Goal: Task Accomplishment & Management: Complete application form

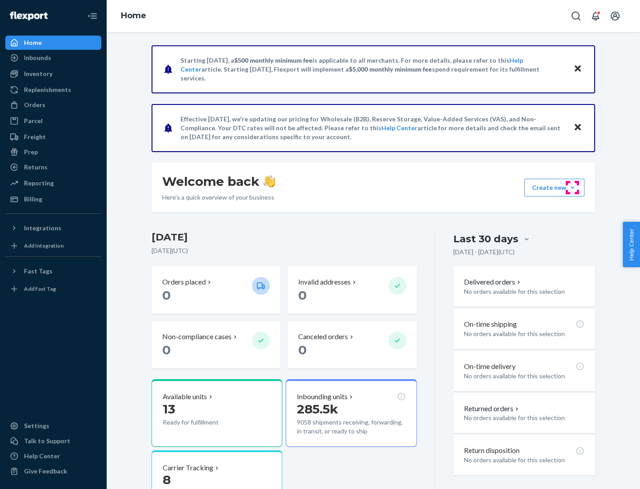
click at [572, 187] on button "Create new Create new inbound Create new order Create new product" at bounding box center [554, 188] width 60 height 18
click at [53, 58] on div "Inbounds" at bounding box center [53, 58] width 94 height 12
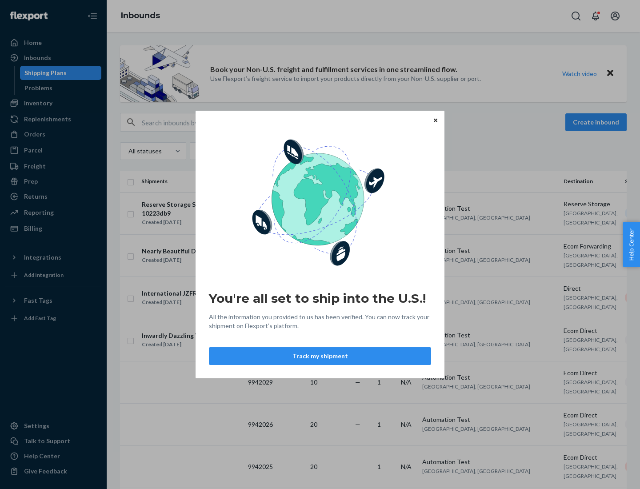
click at [320, 356] on button "Track my shipment" at bounding box center [320, 356] width 222 height 18
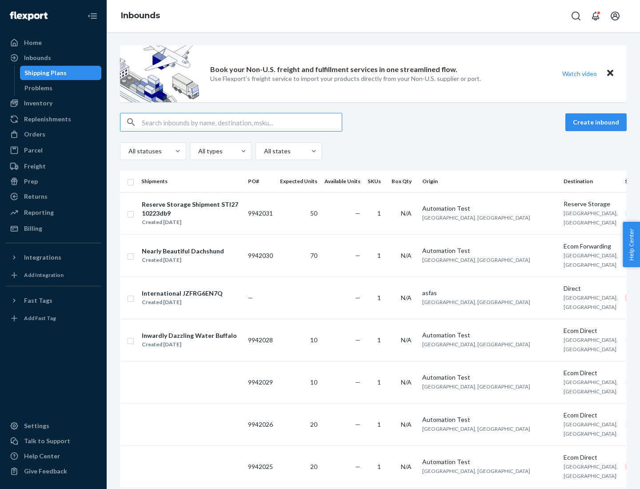
click at [597, 122] on button "Create inbound" at bounding box center [595, 122] width 61 height 18
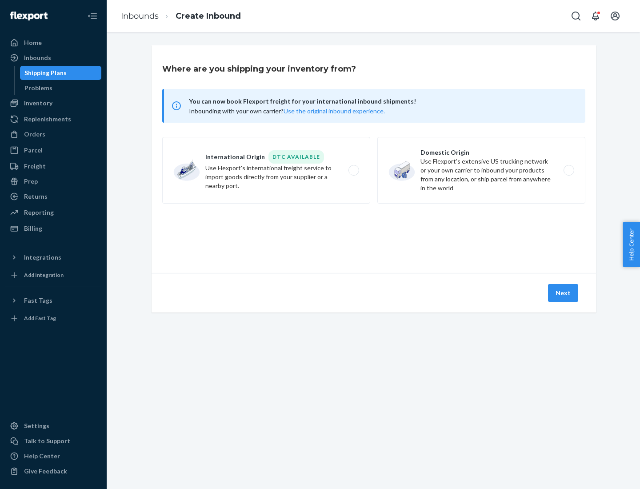
click at [266, 170] on label "International Origin DTC Available Use Flexport's international freight service…" at bounding box center [266, 170] width 208 height 67
click at [353, 170] on input "International Origin DTC Available Use Flexport's international freight service…" at bounding box center [356, 170] width 6 height 6
radio input "true"
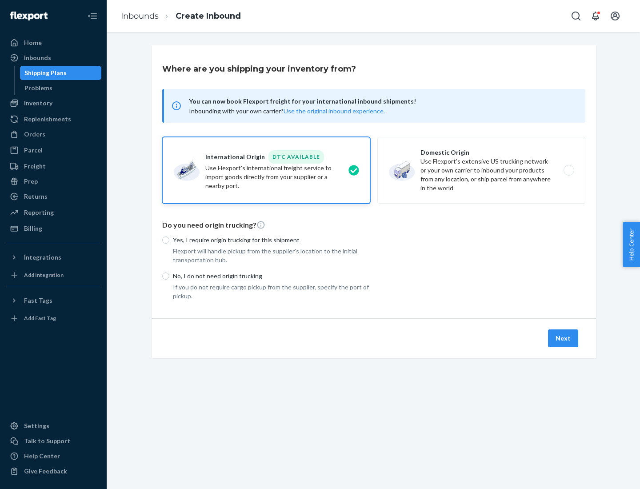
click at [271, 275] on p "No, I do not need origin trucking" at bounding box center [271, 275] width 197 height 9
click at [169, 275] on input "No, I do not need origin trucking" at bounding box center [165, 275] width 7 height 7
radio input "true"
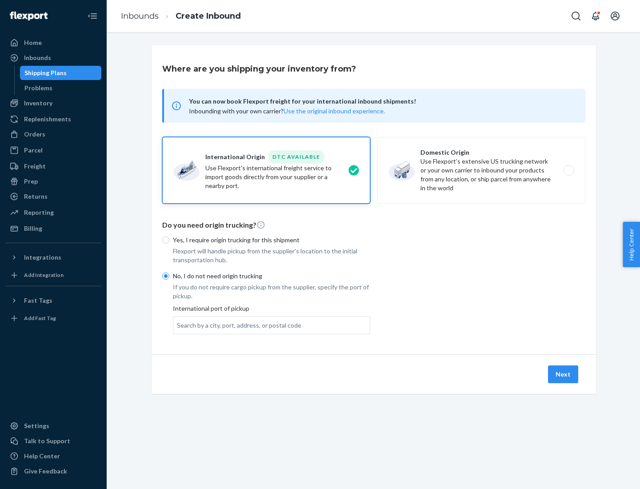
click at [237, 325] on div "Search by a city, port, address, or postal code" at bounding box center [239, 325] width 124 height 9
click at [178, 325] on input "Search by a city, port, address, or postal code" at bounding box center [177, 325] width 1 height 9
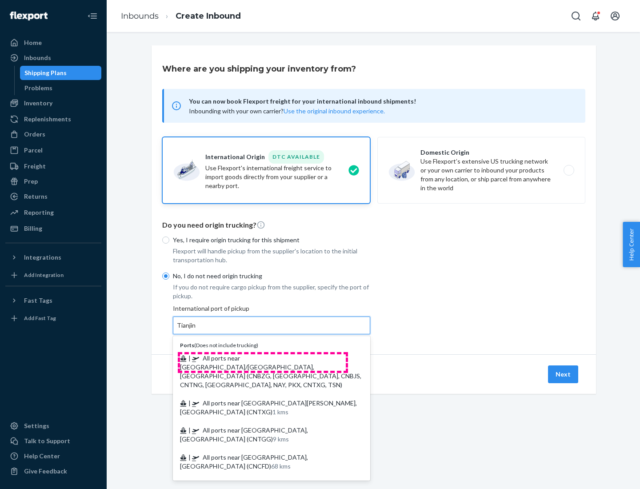
click at [263, 358] on span "| All ports near [GEOGRAPHIC_DATA]/[GEOGRAPHIC_DATA], [GEOGRAPHIC_DATA] (CNBZG,…" at bounding box center [270, 371] width 181 height 34
click at [196, 330] on input "Tianjin" at bounding box center [187, 325] width 20 height 9
type input "All ports near [GEOGRAPHIC_DATA]/[GEOGRAPHIC_DATA], [GEOGRAPHIC_DATA] (CNBZG, […"
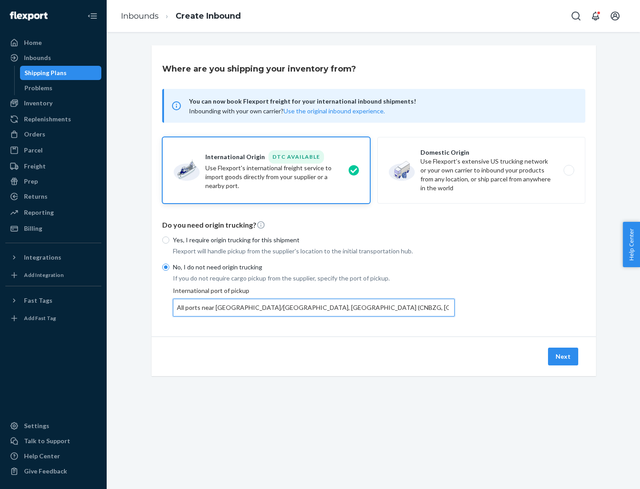
click at [563, 356] on button "Next" at bounding box center [563, 356] width 30 height 18
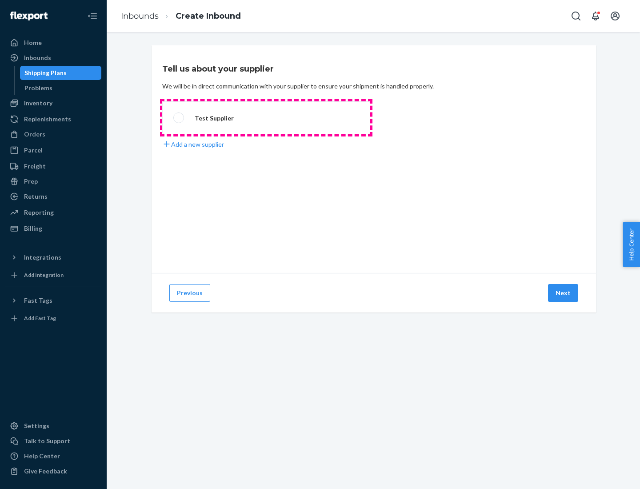
click at [266, 118] on label "Test Supplier" at bounding box center [266, 117] width 208 height 33
click at [179, 118] on input "Test Supplier" at bounding box center [176, 118] width 6 height 6
radio input "true"
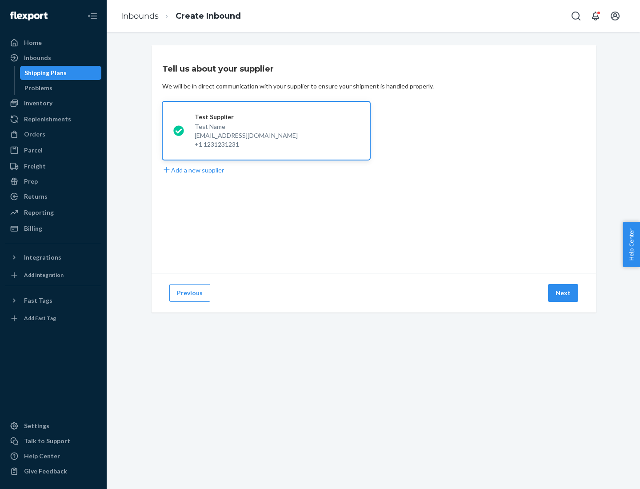
click at [563, 293] on button "Next" at bounding box center [563, 293] width 30 height 18
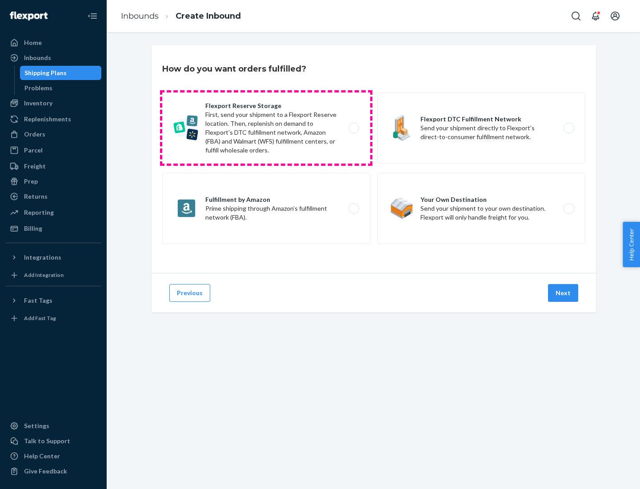
click at [266, 128] on label "Flexport Reserve Storage First, send your shipment to a Flexport Reserve locati…" at bounding box center [266, 127] width 208 height 71
click at [353, 128] on input "Flexport Reserve Storage First, send your shipment to a Flexport Reserve locati…" at bounding box center [356, 128] width 6 height 6
radio input "true"
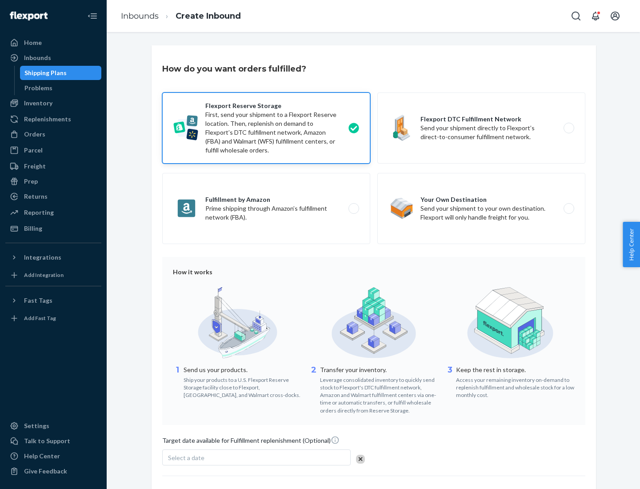
scroll to position [73, 0]
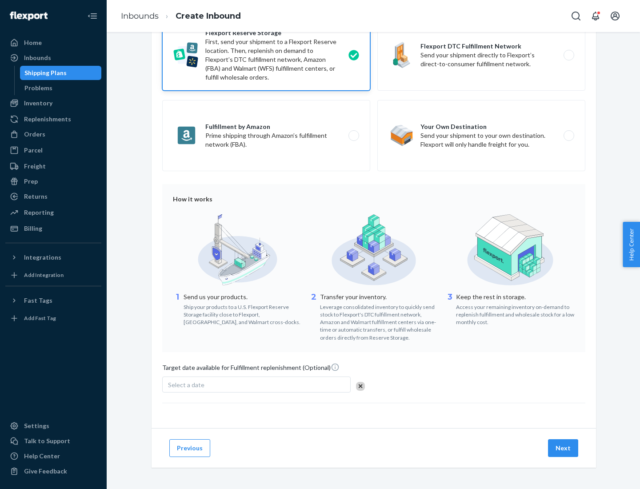
click at [563, 447] on button "Next" at bounding box center [563, 448] width 30 height 18
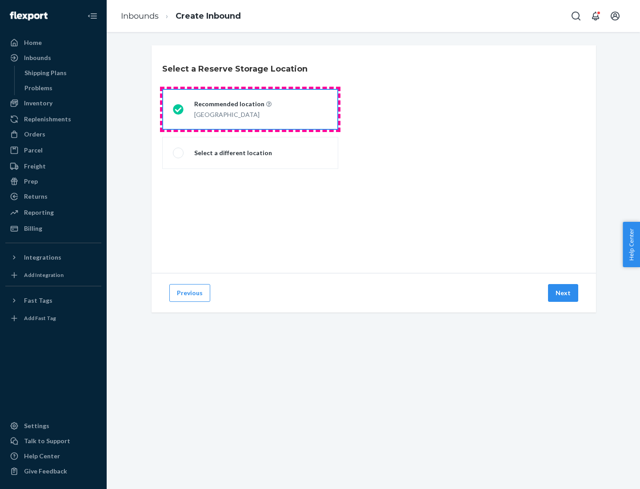
click at [250, 109] on div "[GEOGRAPHIC_DATA]" at bounding box center [232, 113] width 77 height 11
click at [179, 109] on input "Recommended location [GEOGRAPHIC_DATA]" at bounding box center [176, 110] width 6 height 6
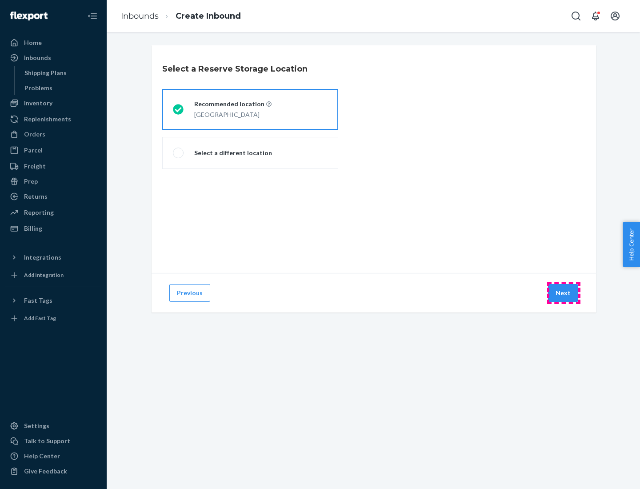
click at [563, 293] on button "Next" at bounding box center [563, 293] width 30 height 18
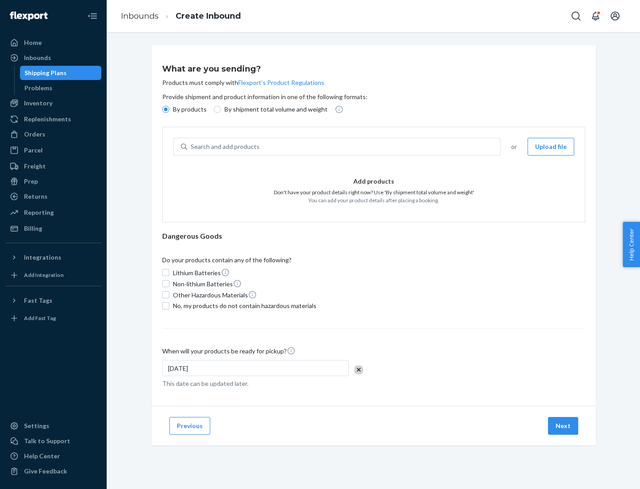
click at [344, 147] on div "Search and add products" at bounding box center [343, 147] width 313 height 16
click at [191, 147] on input "Search and add products" at bounding box center [191, 146] width 1 height 9
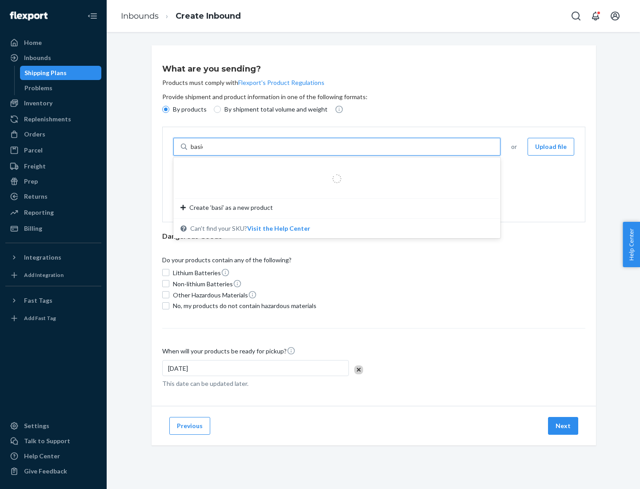
type input "basic"
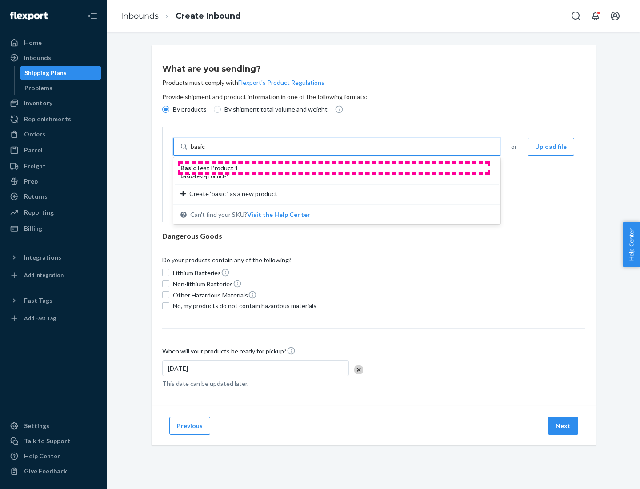
click at [334, 168] on div "Basic Test Product 1" at bounding box center [333, 167] width 306 height 9
click at [207, 151] on input "basic" at bounding box center [199, 146] width 16 height 9
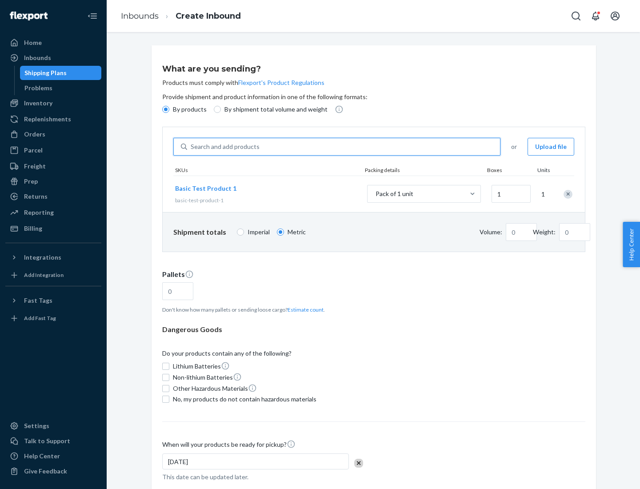
type input "1.09"
type input "3.27"
type input "3"
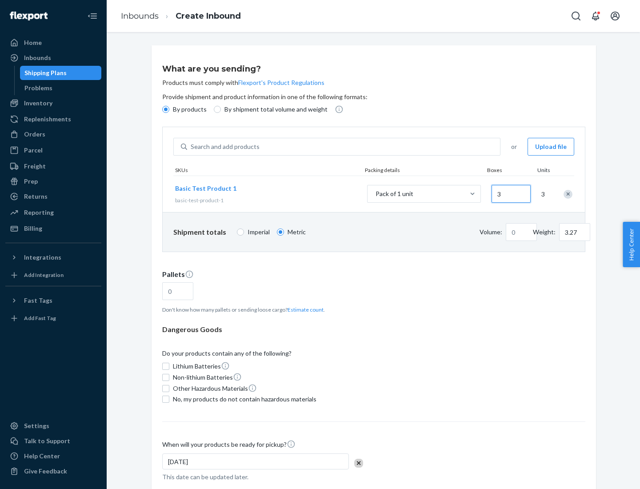
type input "0.01"
type input "32.66"
type input "30"
type input "0.07"
type input "326.59"
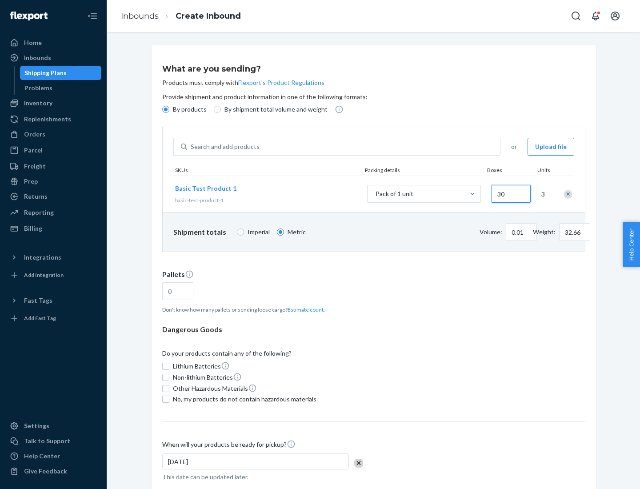
type input "300"
type input "0.68"
type input "3265.86"
type input "3000"
type input "1.09"
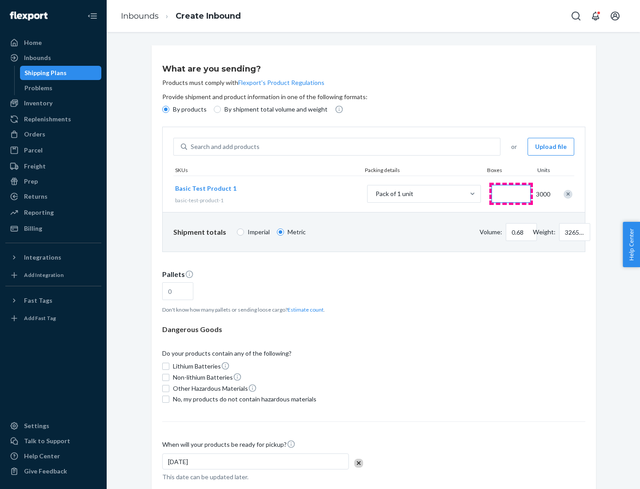
type input "1"
type input "10.89"
type input "10"
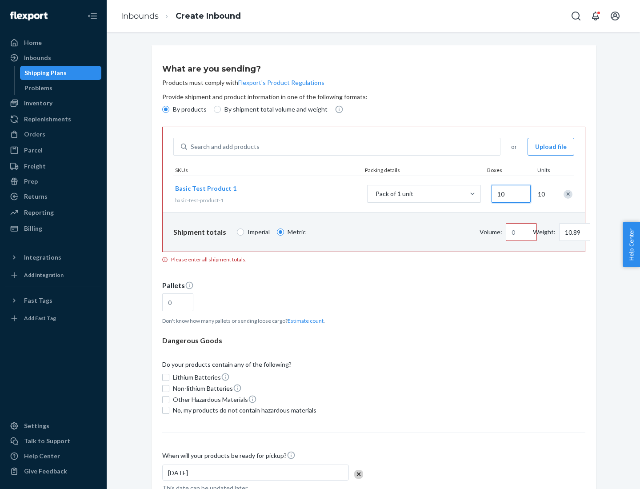
type input "0.02"
type input "108.86"
type input "100"
type input "0.23"
type input "1088.62"
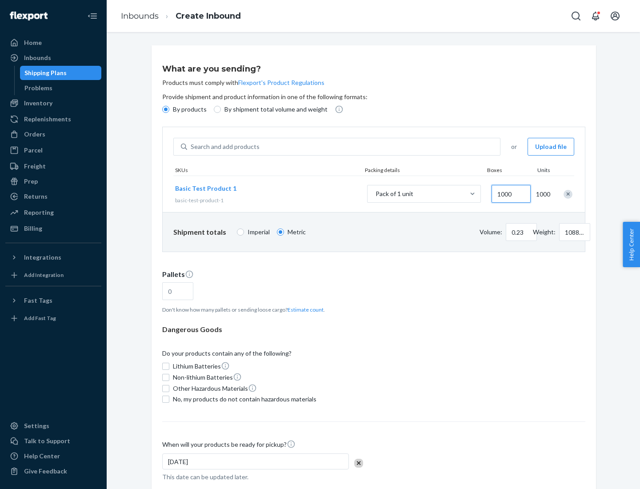
scroll to position [31, 0]
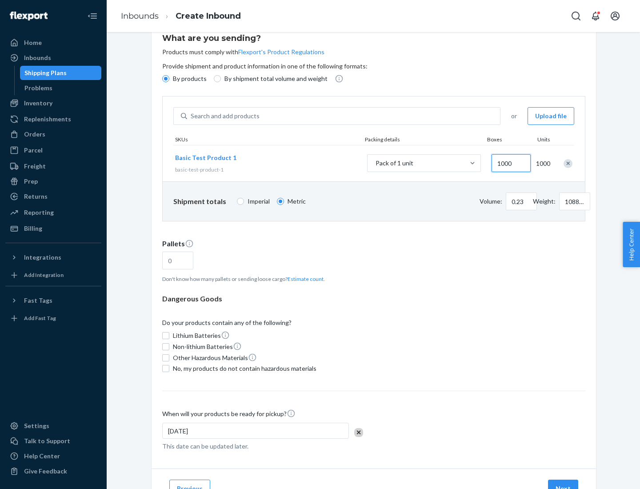
type input "1000"
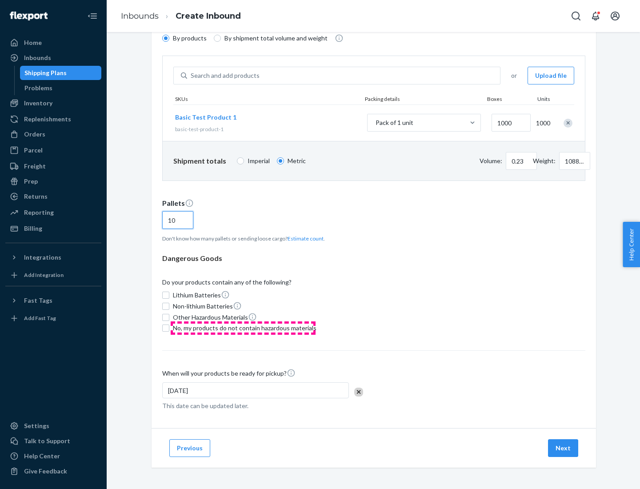
type input "10"
click at [243, 328] on span "No, my products do not contain hazardous materials" at bounding box center [244, 327] width 143 height 9
click at [169, 328] on input "No, my products do not contain hazardous materials" at bounding box center [165, 327] width 7 height 7
checkbox input "true"
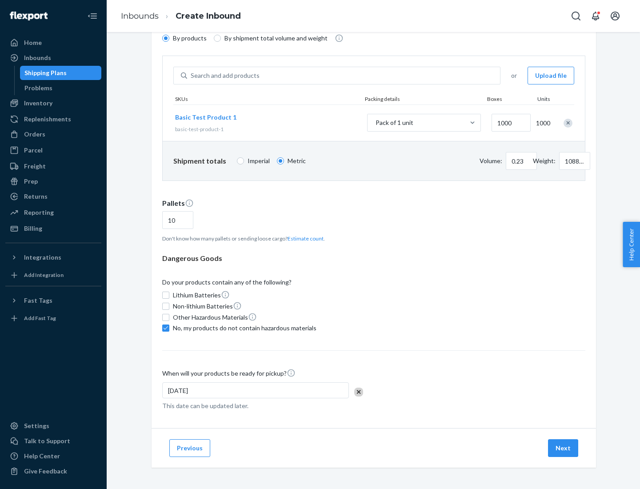
click at [563, 448] on button "Next" at bounding box center [563, 448] width 30 height 18
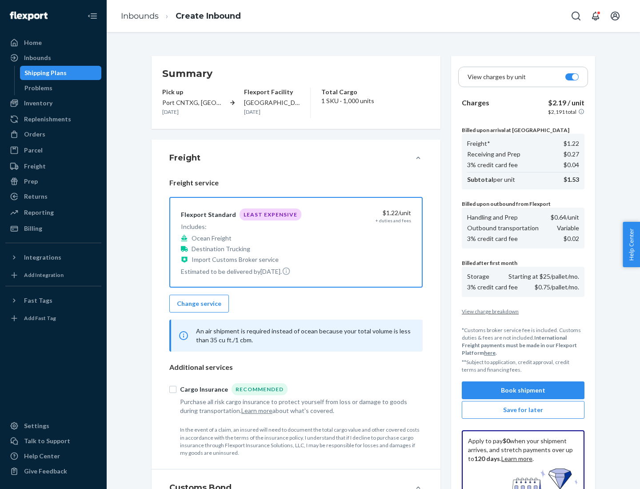
scroll to position [130, 0]
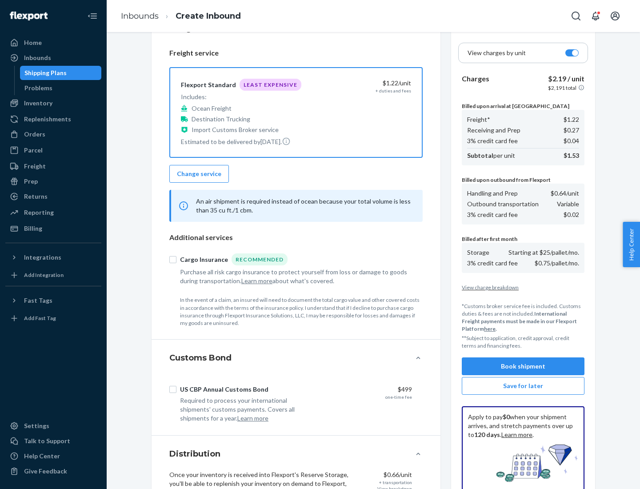
click at [523, 366] on button "Book shipment" at bounding box center [523, 366] width 123 height 18
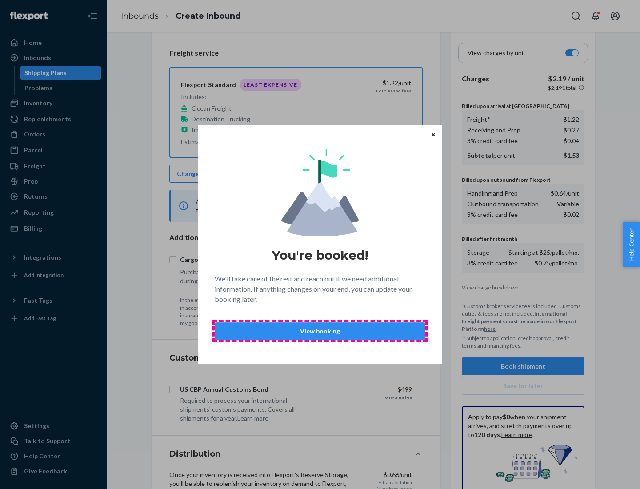
click at [320, 331] on p "View booking" at bounding box center [319, 331] width 195 height 9
